Goal: Information Seeking & Learning: Learn about a topic

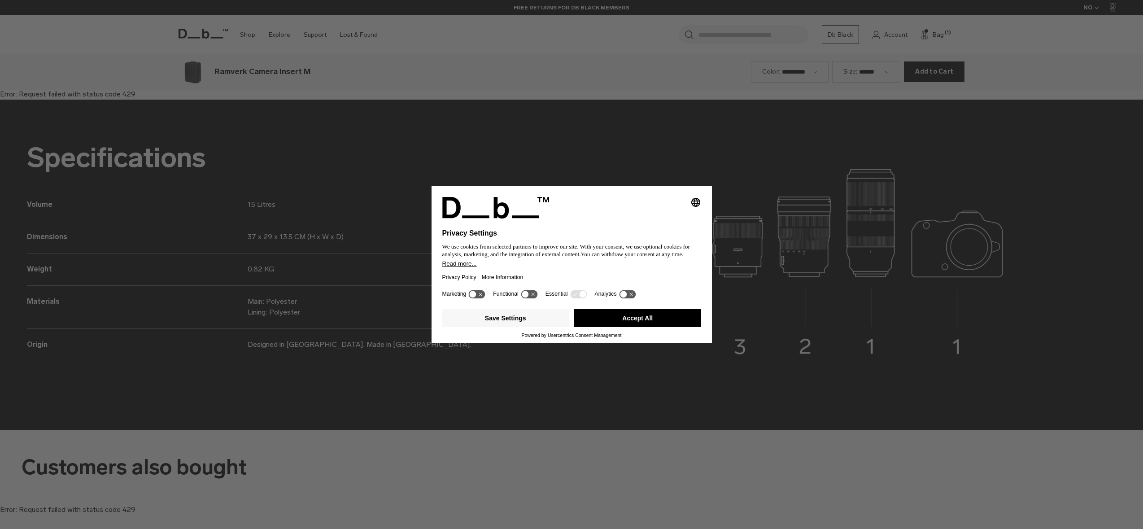
scroll to position [1058, 0]
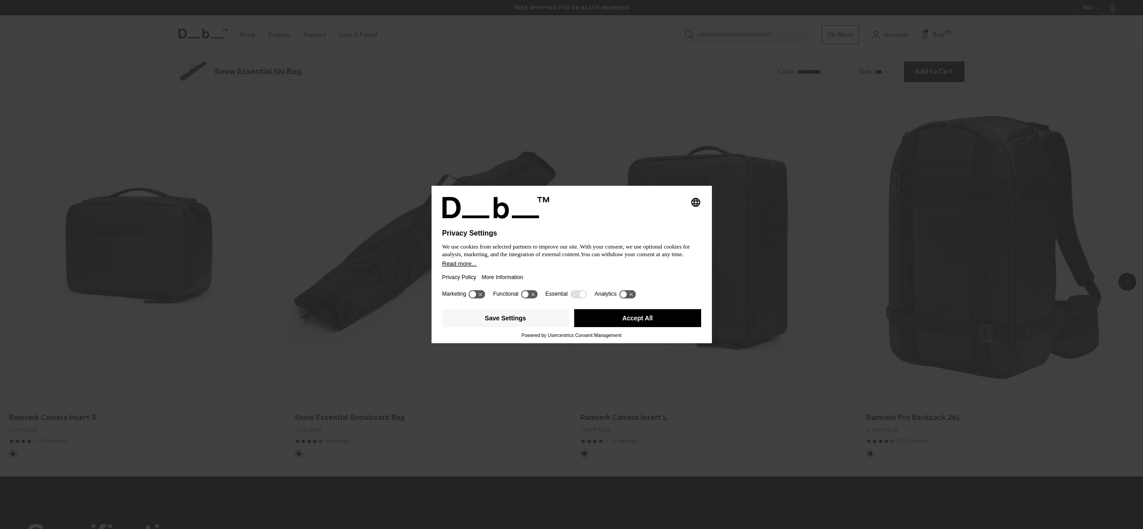
scroll to position [1058, 0]
